Goal: Book appointment/travel/reservation

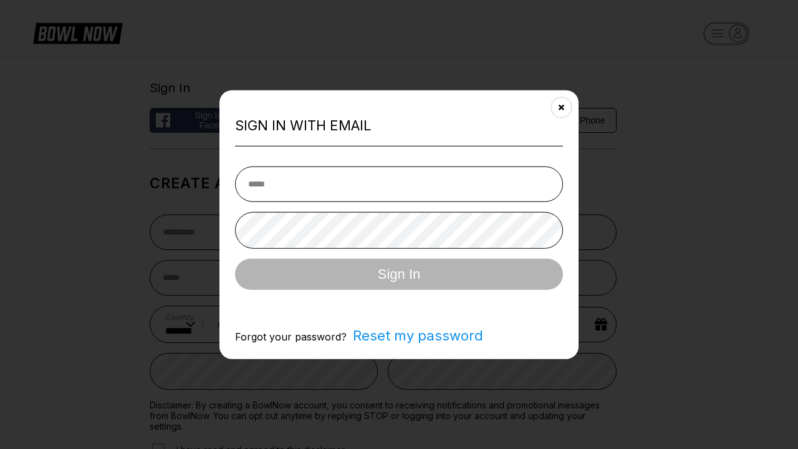
select select "**"
type input "**********"
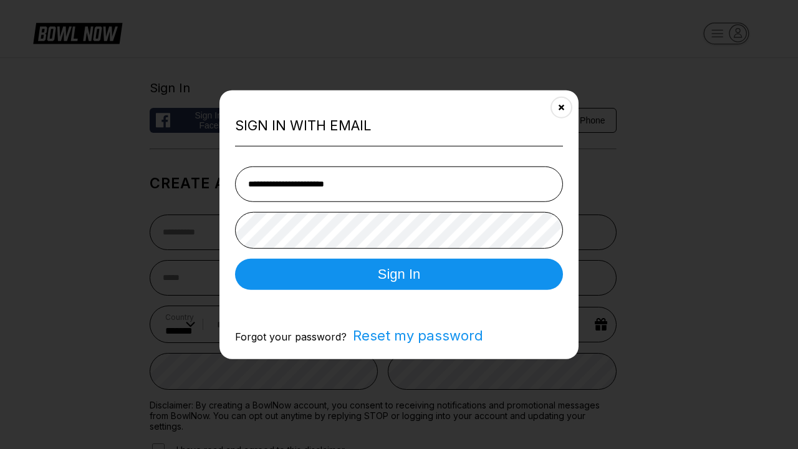
click at [399, 275] on button "Sign In" at bounding box center [399, 273] width 328 height 31
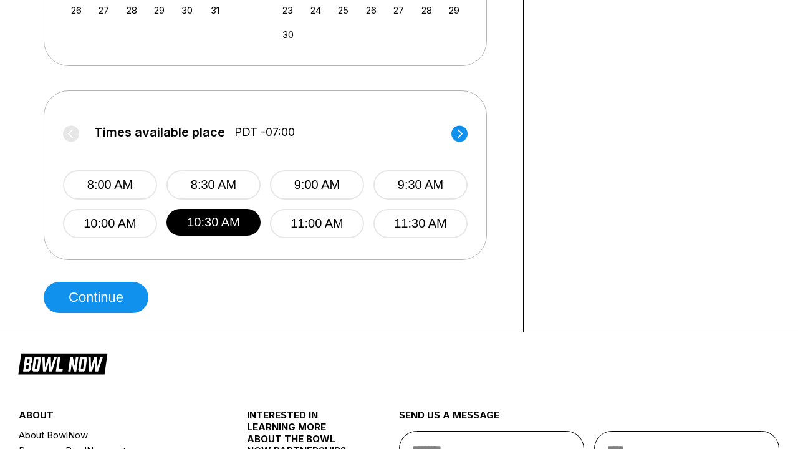
click at [99, 297] on button "Continue" at bounding box center [96, 297] width 105 height 31
